Goal: Task Accomplishment & Management: Complete application form

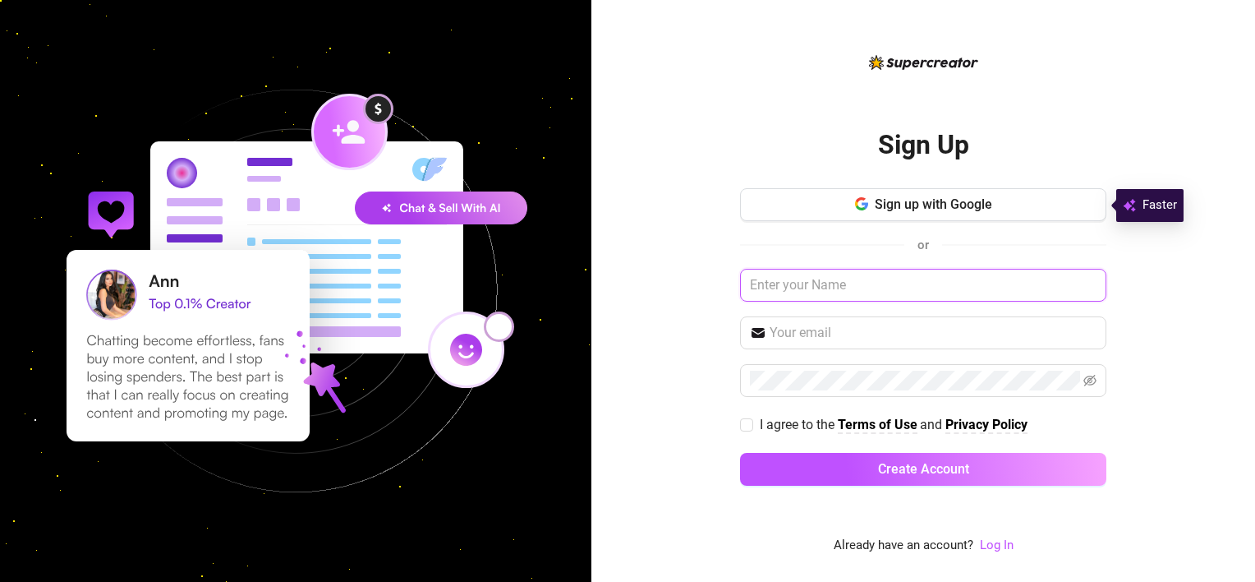
click at [887, 283] on input "text" at bounding box center [923, 285] width 366 height 33
type input "[PERSON_NAME]"
click at [860, 335] on input "text" at bounding box center [933, 333] width 327 height 20
type input "[EMAIL_ADDRESS][DOMAIN_NAME]"
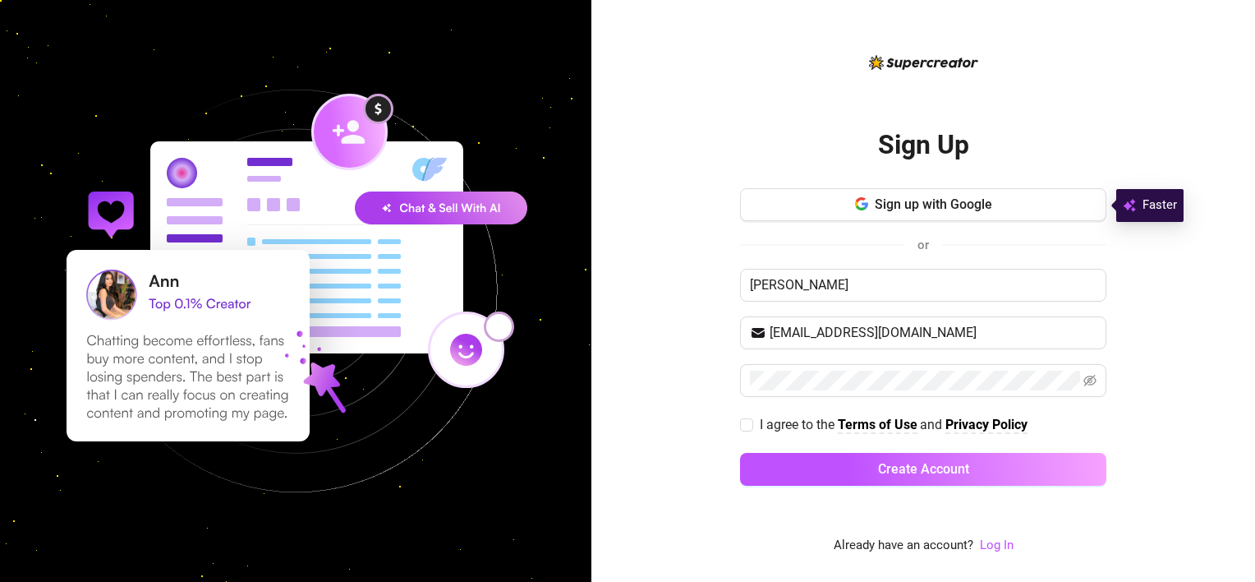
click at [659, 378] on div "Sign Up Sign up with Google or [PERSON_NAME] [EMAIL_ADDRESS][DOMAIN_NAME] I agr…" at bounding box center [924, 291] width 664 height 582
click at [745, 426] on input "I agree to the Terms of Use and Privacy Policy" at bounding box center [746, 424] width 12 height 12
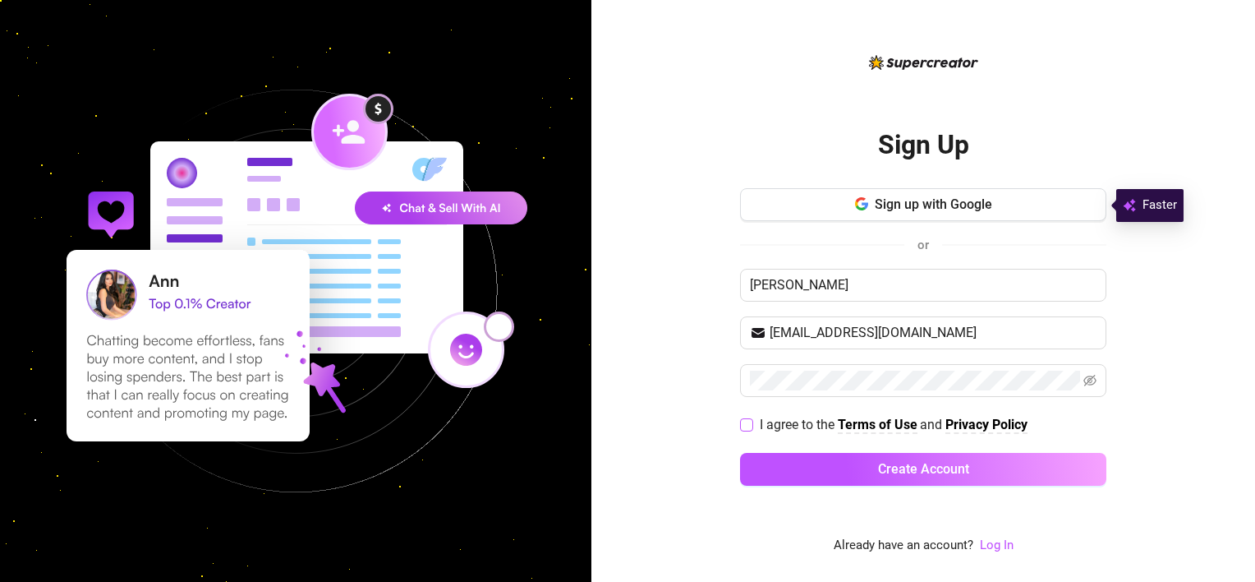
click at [745, 426] on input "I agree to the Terms of Use and Privacy Policy" at bounding box center [746, 424] width 12 height 12
click at [744, 421] on input "I agree to the Terms of Use and Privacy Policy" at bounding box center [746, 424] width 12 height 12
click at [746, 420] on input "I agree to the Terms of Use and Privacy Policy" at bounding box center [746, 424] width 12 height 12
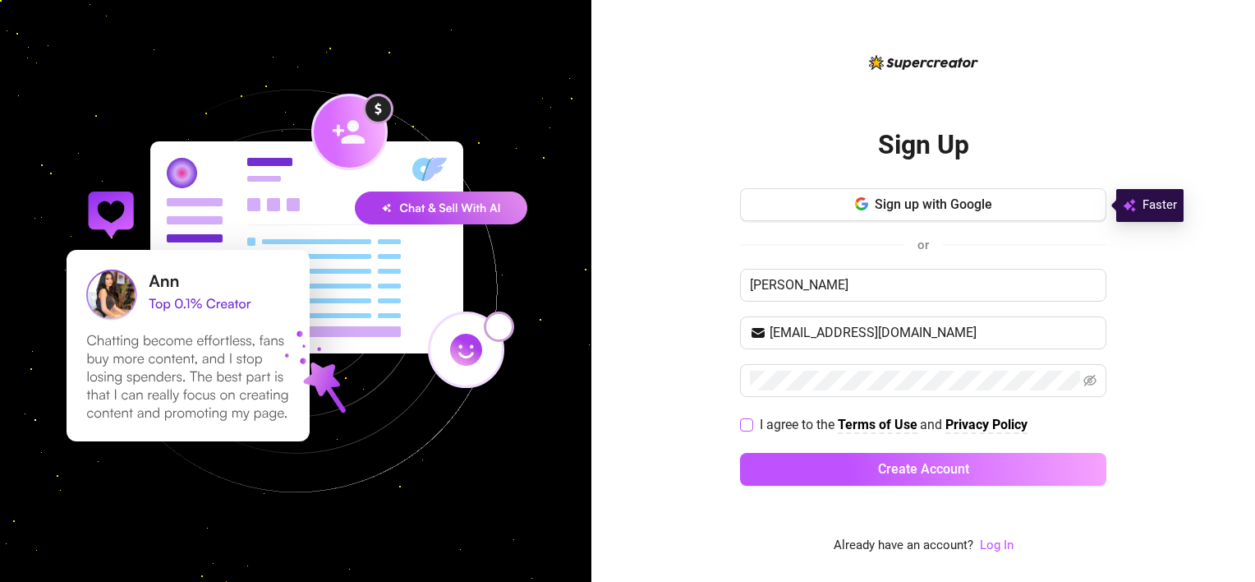
checkbox input "true"
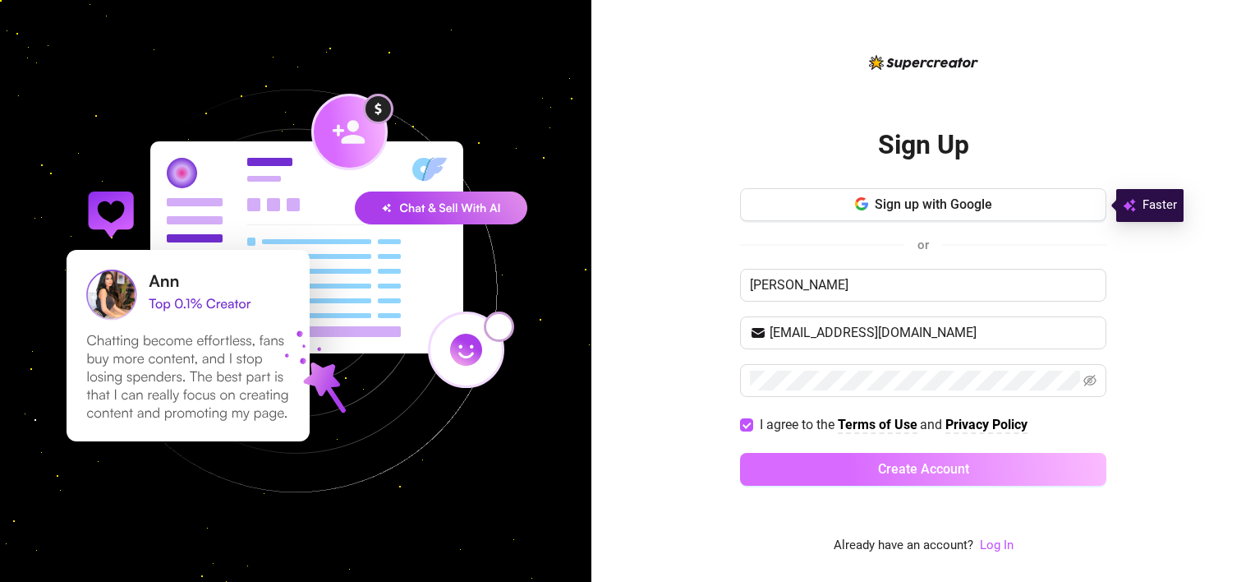
click at [820, 466] on button "Create Account" at bounding box center [923, 469] width 366 height 33
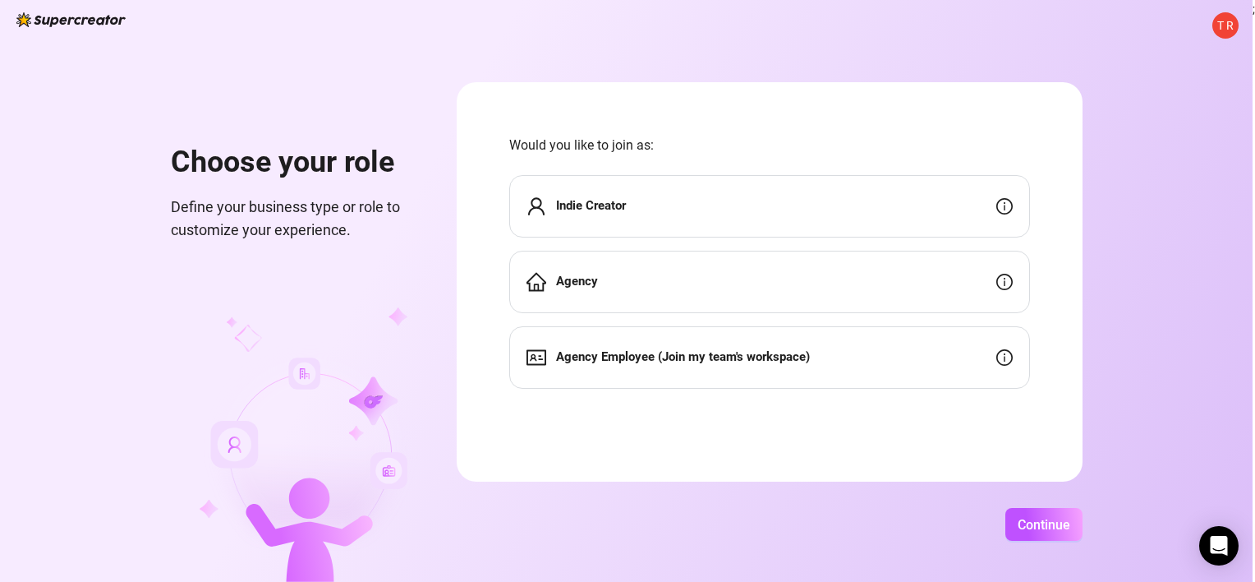
click at [827, 194] on div "Indie Creator" at bounding box center [769, 206] width 521 height 62
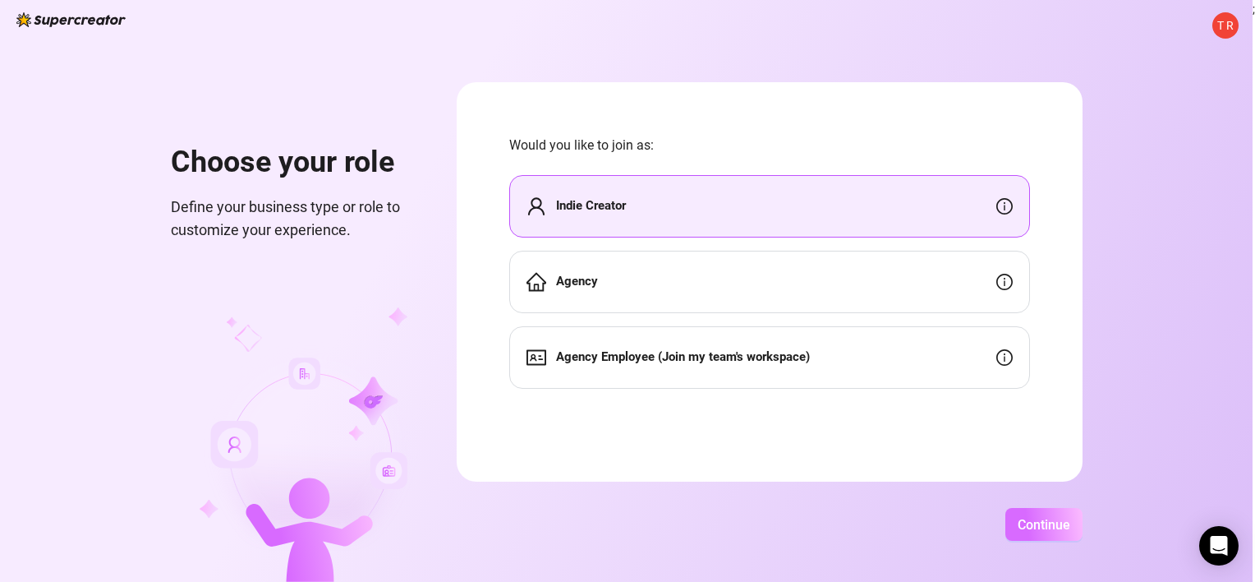
click at [1040, 526] on span "Continue" at bounding box center [1044, 525] width 53 height 16
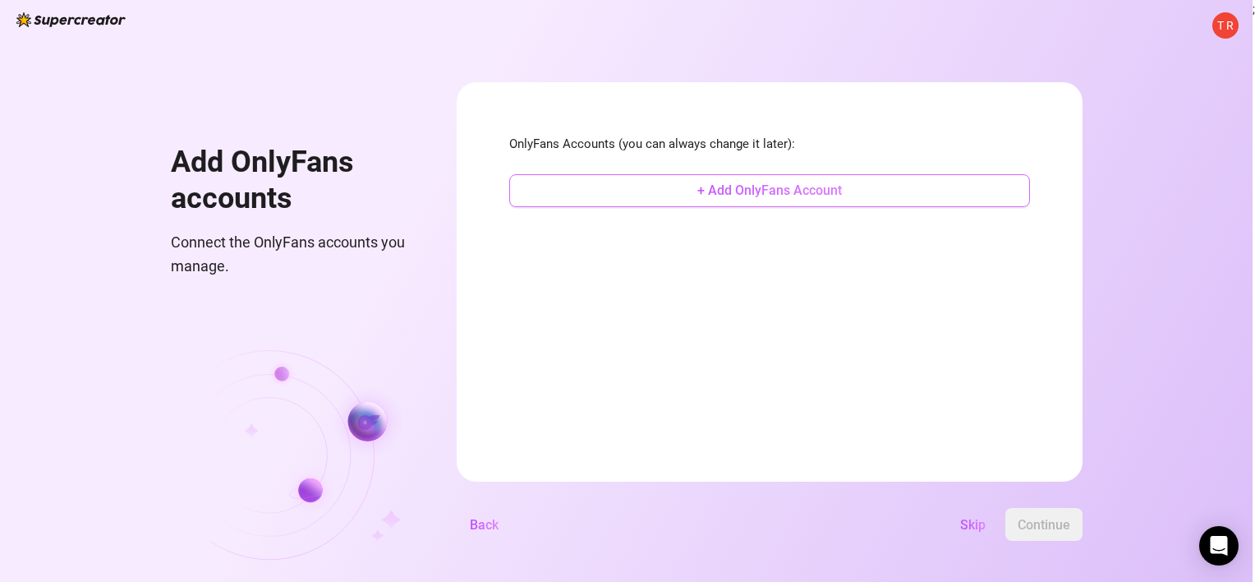
click at [855, 191] on button "+ Add OnlyFans Account" at bounding box center [769, 190] width 521 height 33
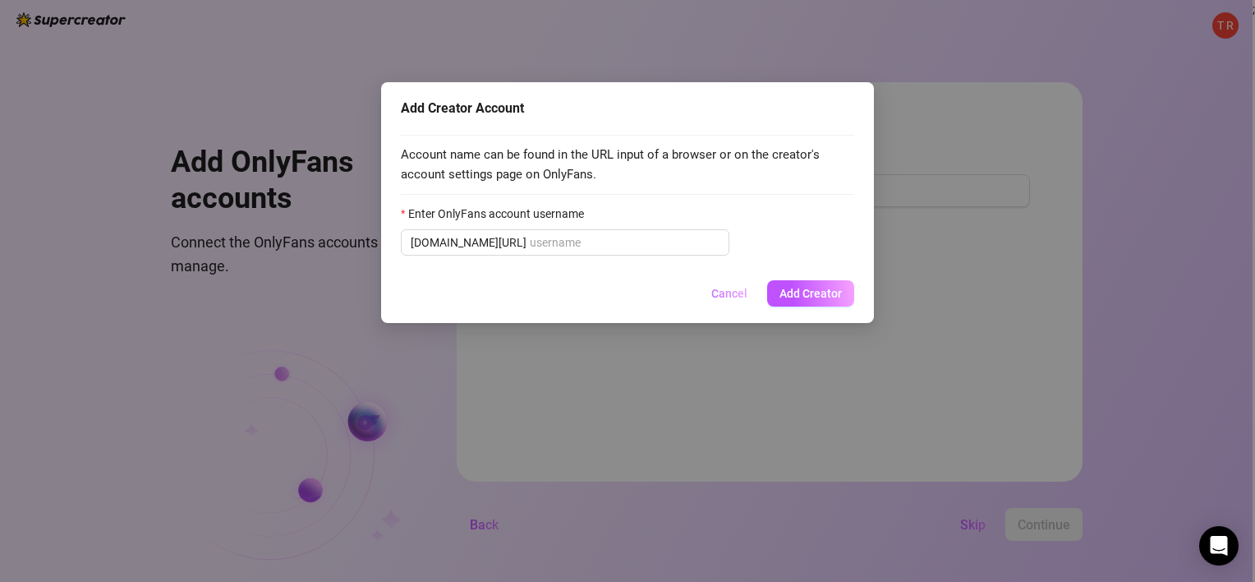
click at [730, 287] on span "Cancel" at bounding box center [730, 293] width 36 height 13
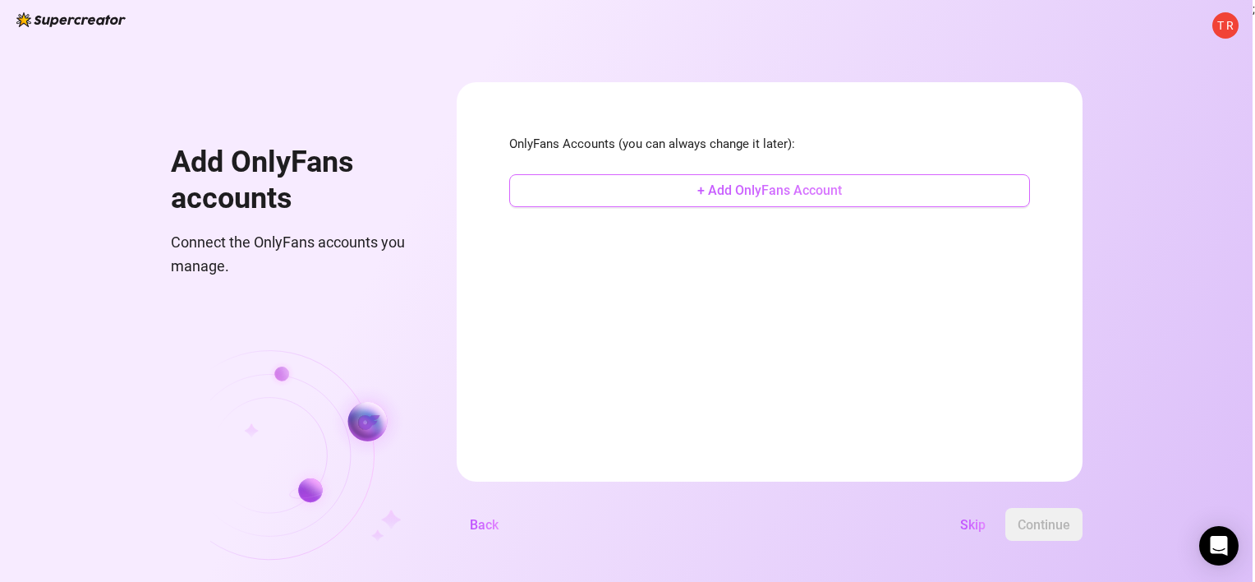
click at [676, 194] on button "+ Add OnlyFans Account" at bounding box center [769, 190] width 521 height 33
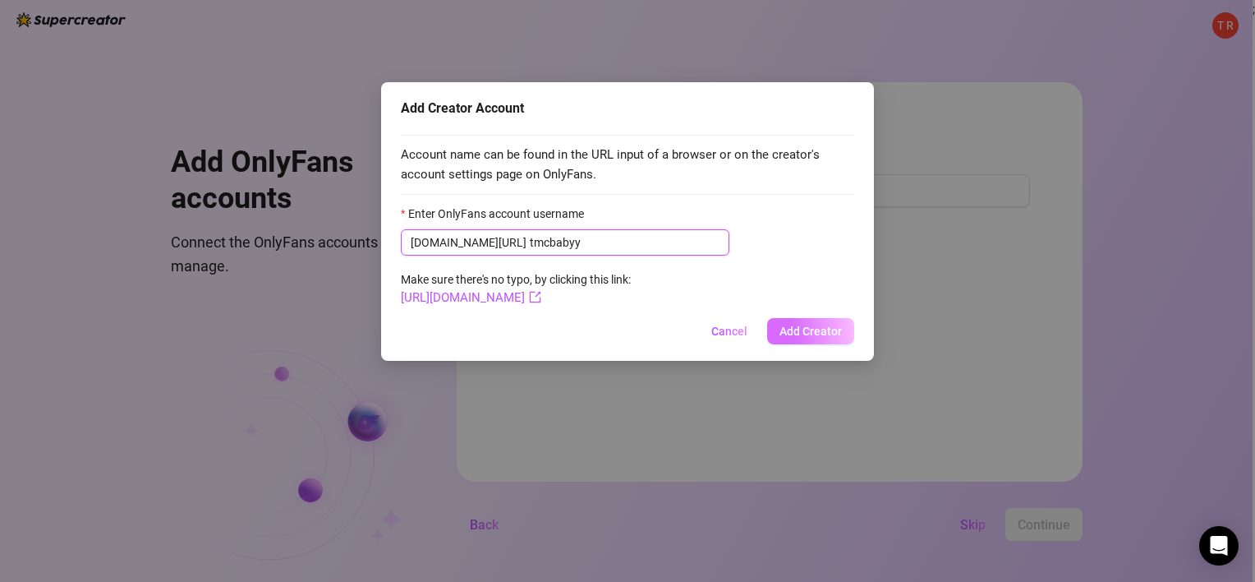
type input "tmcbabyy"
click at [802, 333] on span "Add Creator" at bounding box center [811, 331] width 62 height 13
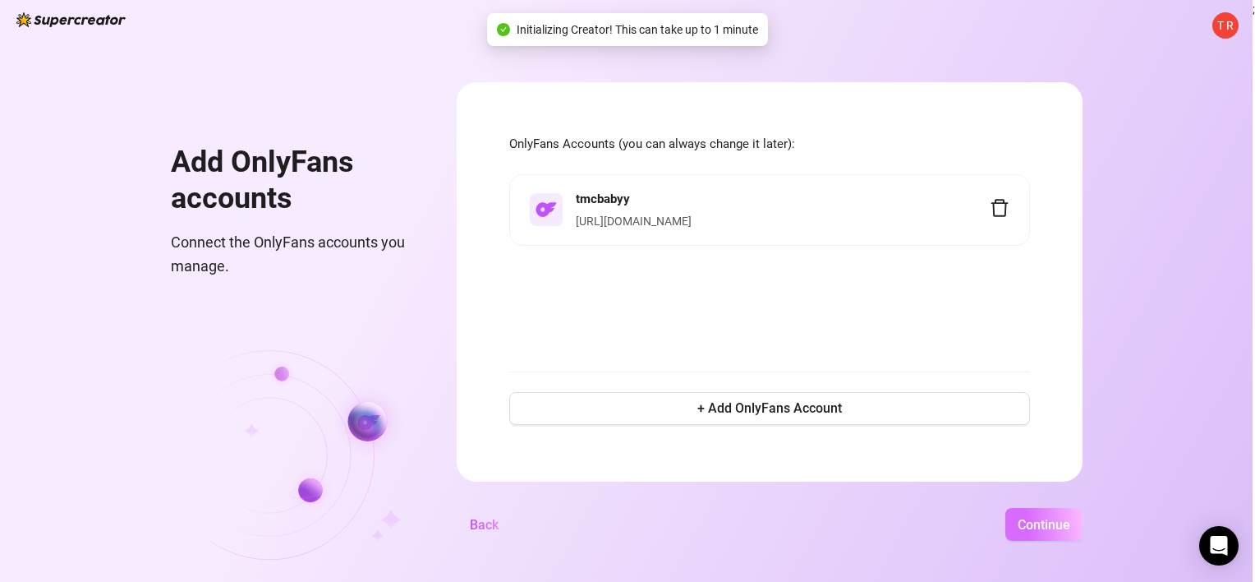
click at [1035, 512] on button "Continue" at bounding box center [1044, 524] width 77 height 33
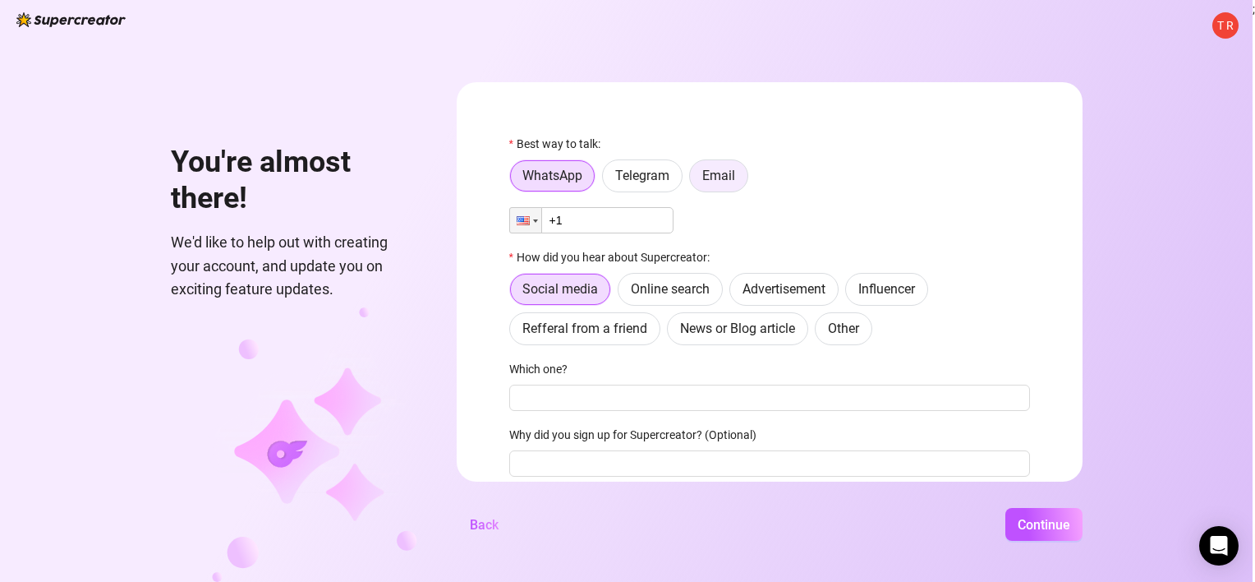
click at [712, 173] on span "Email" at bounding box center [718, 176] width 33 height 16
click at [694, 180] on input "Email" at bounding box center [694, 180] width 0 height 0
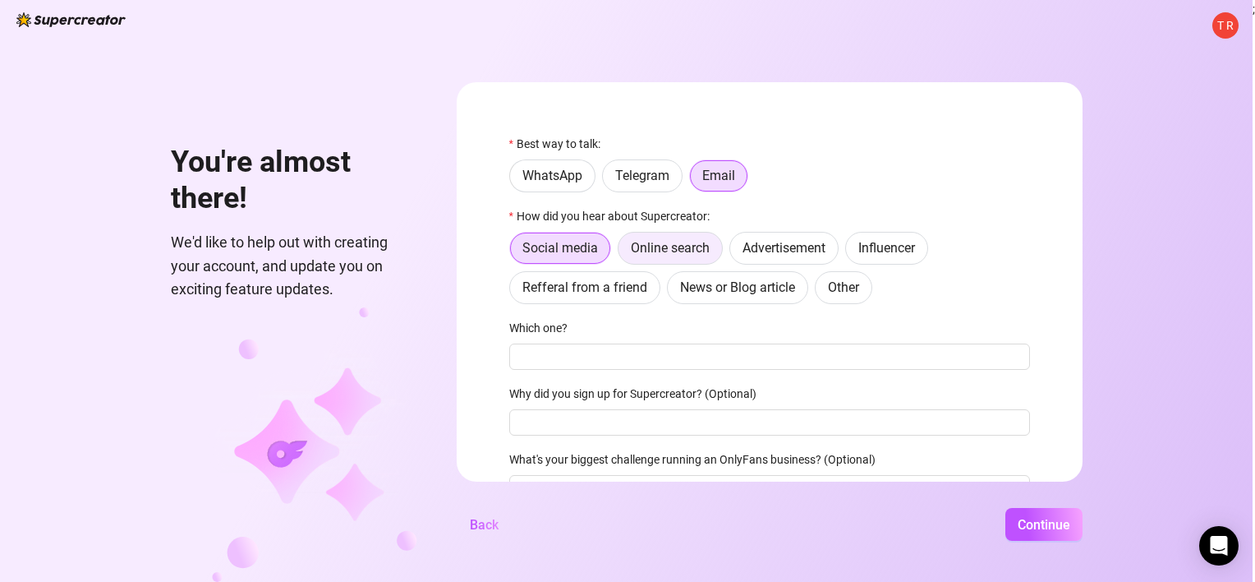
click at [651, 252] on span "Online search" at bounding box center [670, 248] width 79 height 16
click at [623, 252] on input "Online search" at bounding box center [623, 252] width 0 height 0
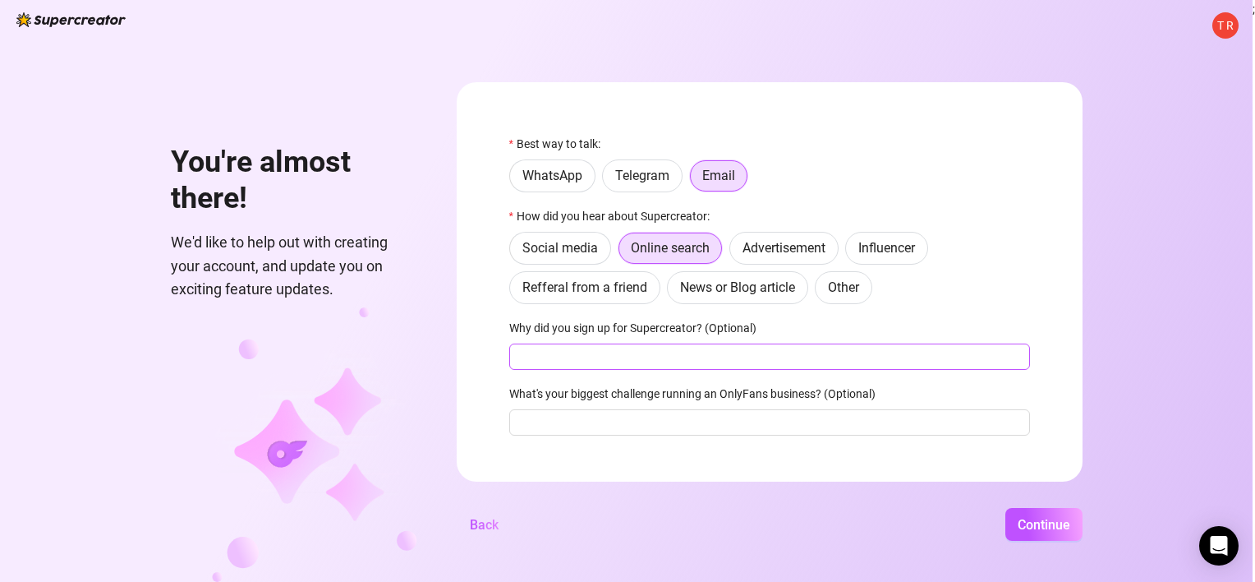
scroll to position [21, 0]
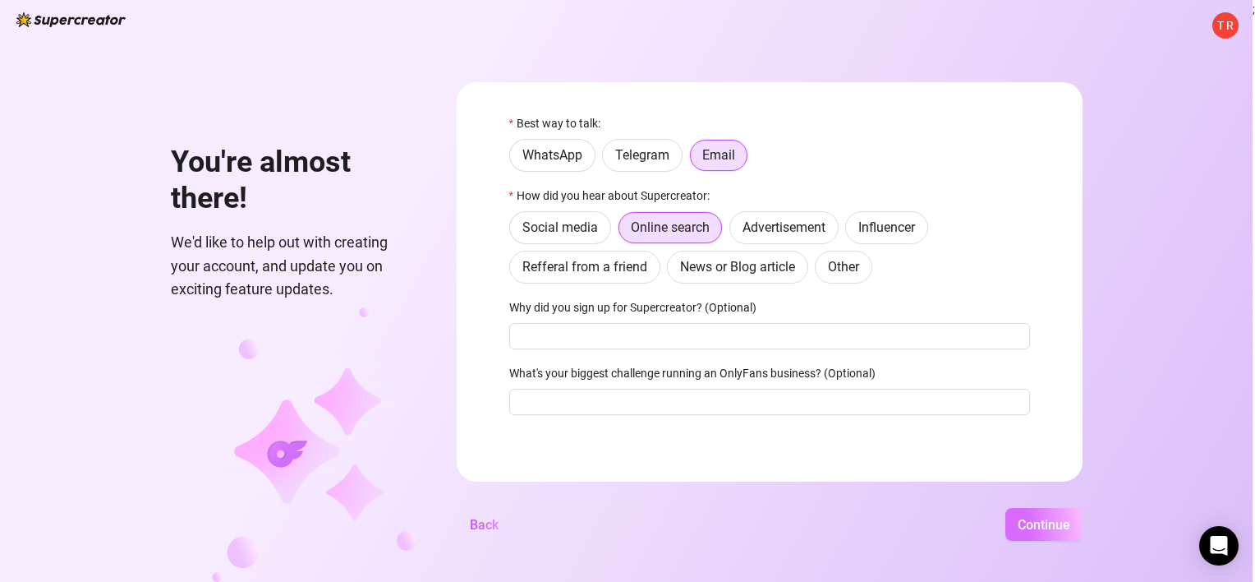
click at [1039, 519] on span "Continue" at bounding box center [1044, 525] width 53 height 16
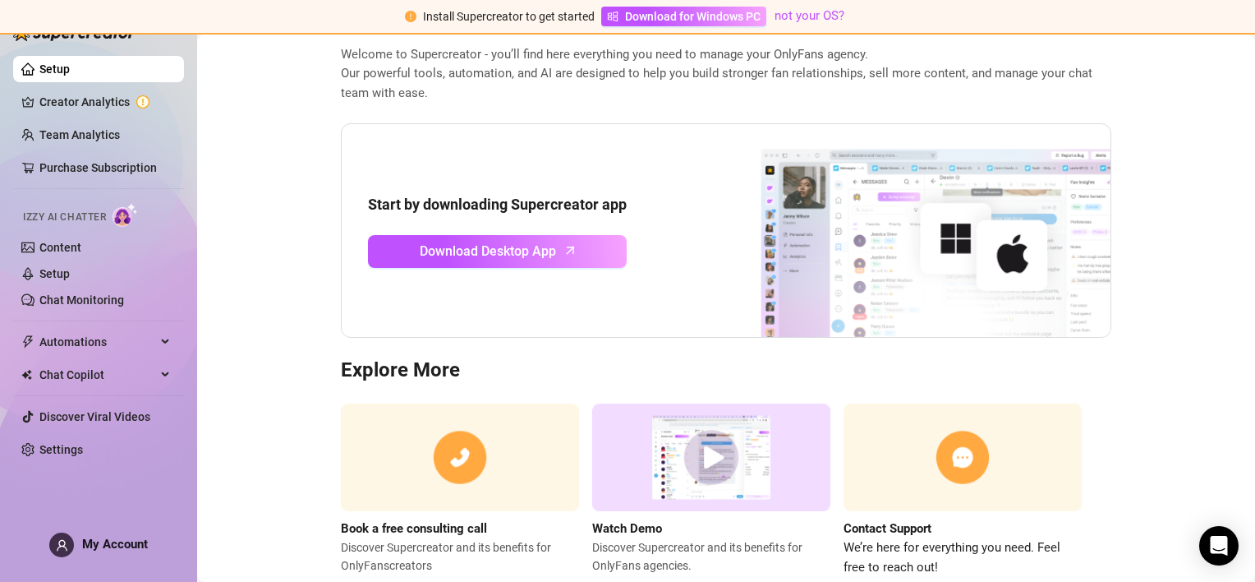
scroll to position [78, 0]
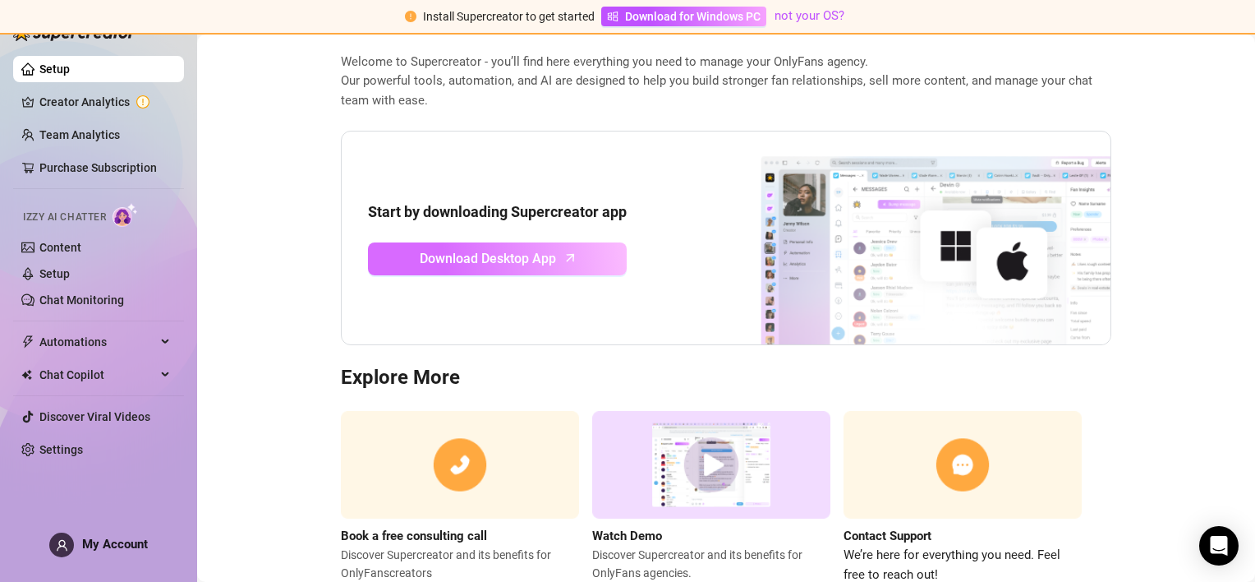
click at [522, 254] on span "Download Desktop App" at bounding box center [488, 258] width 136 height 21
